Goal: Book appointment/travel/reservation

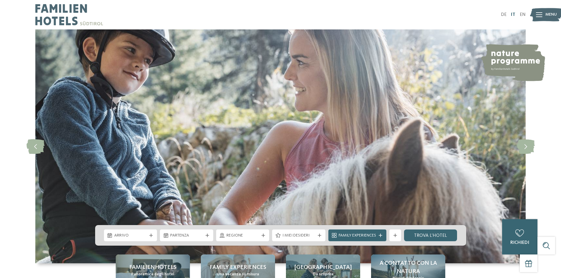
click at [515, 15] on link "IT" at bounding box center [513, 14] width 4 height 5
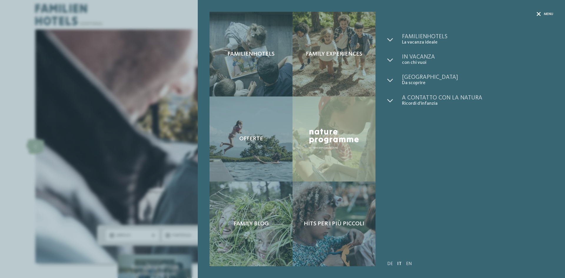
click at [541, 15] on icon at bounding box center [539, 14] width 4 height 4
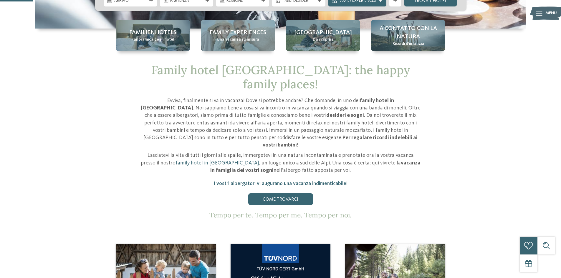
scroll to position [236, 0]
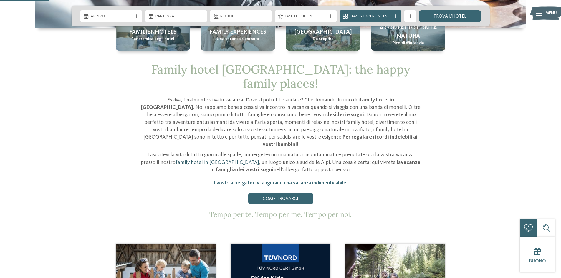
click at [206, 160] on link "family hotel in [GEOGRAPHIC_DATA]" at bounding box center [217, 162] width 84 height 5
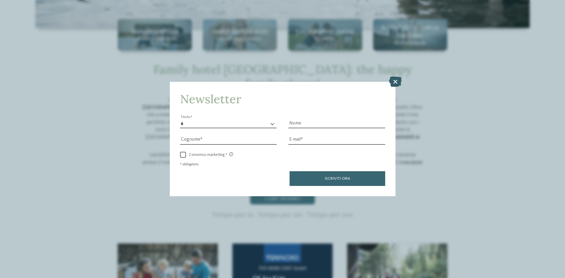
click at [396, 82] on icon at bounding box center [395, 82] width 13 height 10
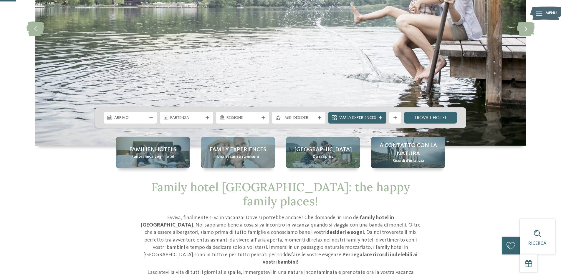
scroll to position [0, 0]
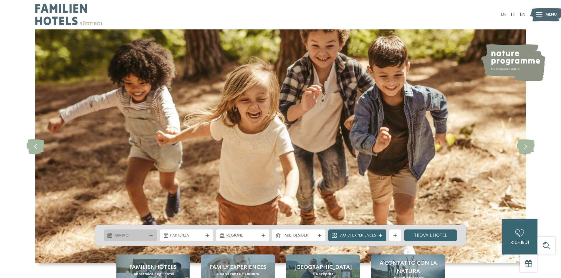
click at [136, 237] on span "Arrivo" at bounding box center [130, 236] width 33 height 6
click at [415, 235] on link "trova l’hotel" at bounding box center [430, 236] width 53 height 12
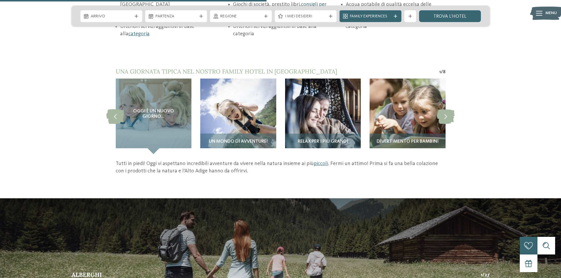
scroll to position [824, 0]
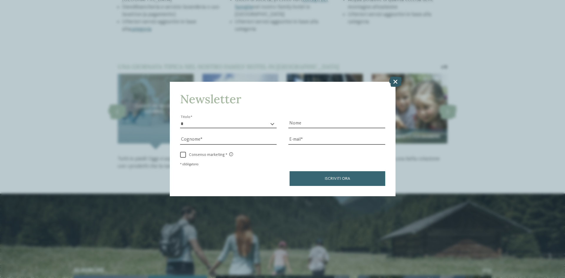
click at [395, 81] on icon at bounding box center [395, 82] width 13 height 10
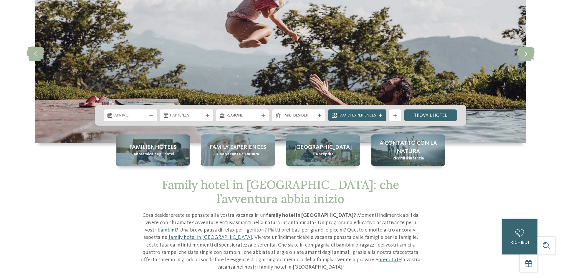
scroll to position [0, 0]
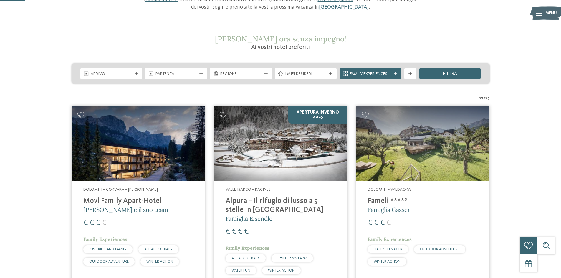
scroll to position [88, 0]
